Goal: Communication & Community: Answer question/provide support

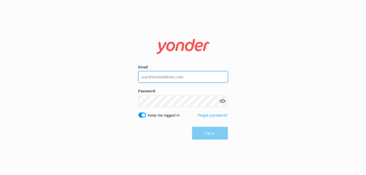
type input "[EMAIL_ADDRESS][DOMAIN_NAME]"
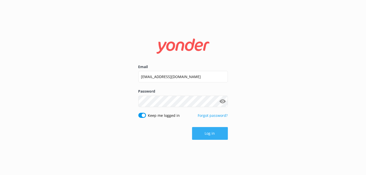
click at [212, 132] on div "Log in" at bounding box center [182, 133] width 89 height 13
click at [222, 132] on button "Log in" at bounding box center [210, 133] width 36 height 13
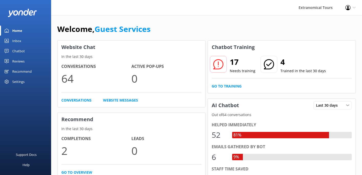
click at [14, 38] on div "Inbox" at bounding box center [16, 41] width 9 height 10
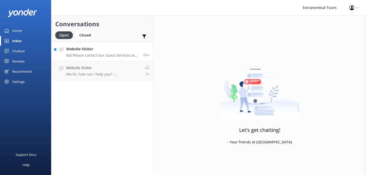
click at [72, 49] on h4 "Website Visitor" at bounding box center [102, 49] width 73 height 6
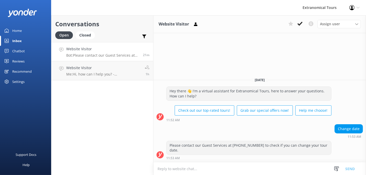
click at [226, 165] on textarea at bounding box center [259, 169] width 212 height 13
paste textarea "Hi, may we kindly have your booking reference number and the name on the reserv…"
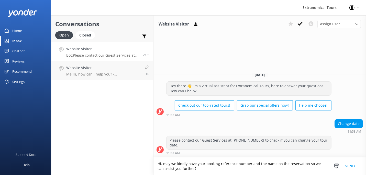
type textarea "Hi, may we kindly have your booking reference number and the name on the reserv…"
click at [351, 166] on button "Send" at bounding box center [349, 167] width 19 height 18
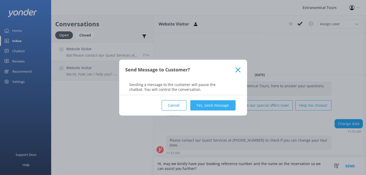
click at [202, 108] on button "Yes, send message" at bounding box center [212, 105] width 45 height 10
